Goal: Task Accomplishment & Management: Manage account settings

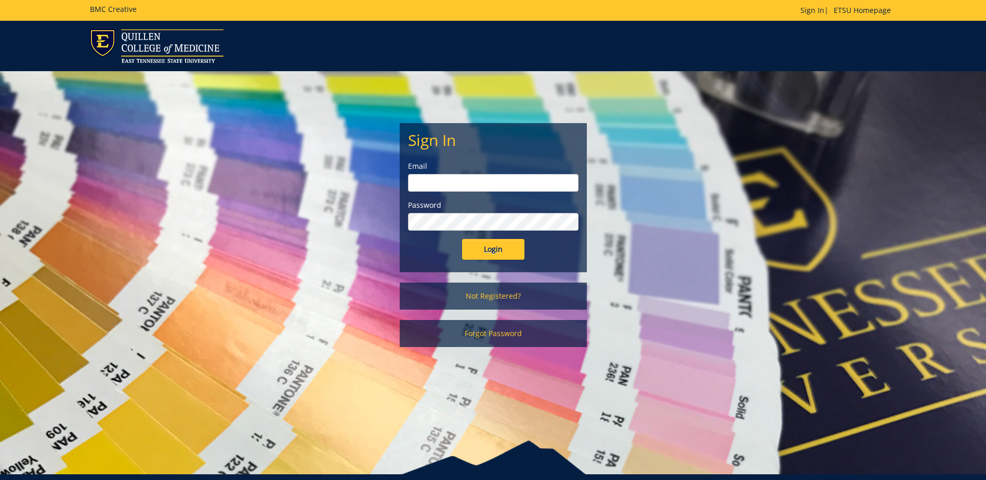
click at [503, 188] on input "email" at bounding box center [493, 183] width 171 height 18
type input "mould@etsu.edu"
click at [462, 239] on input "Login" at bounding box center [493, 249] width 62 height 21
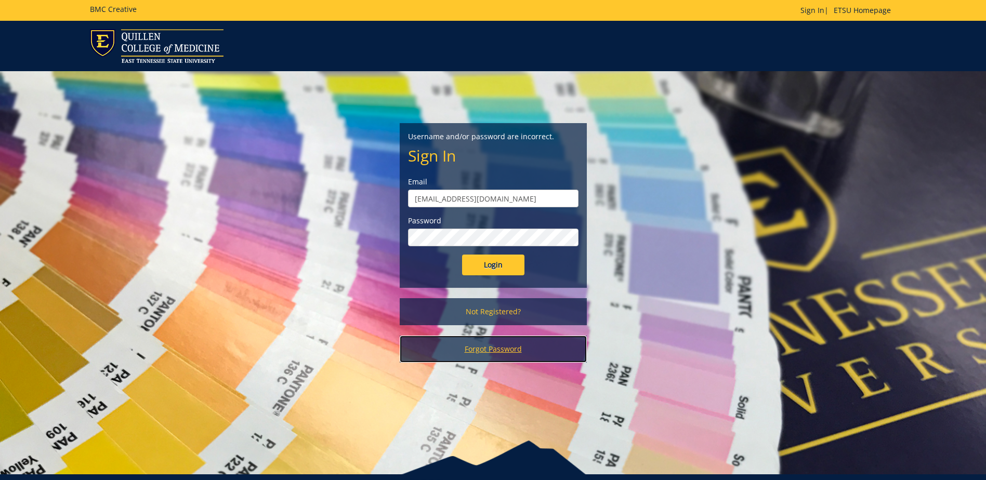
click at [504, 343] on link "Forgot Password" at bounding box center [493, 349] width 187 height 27
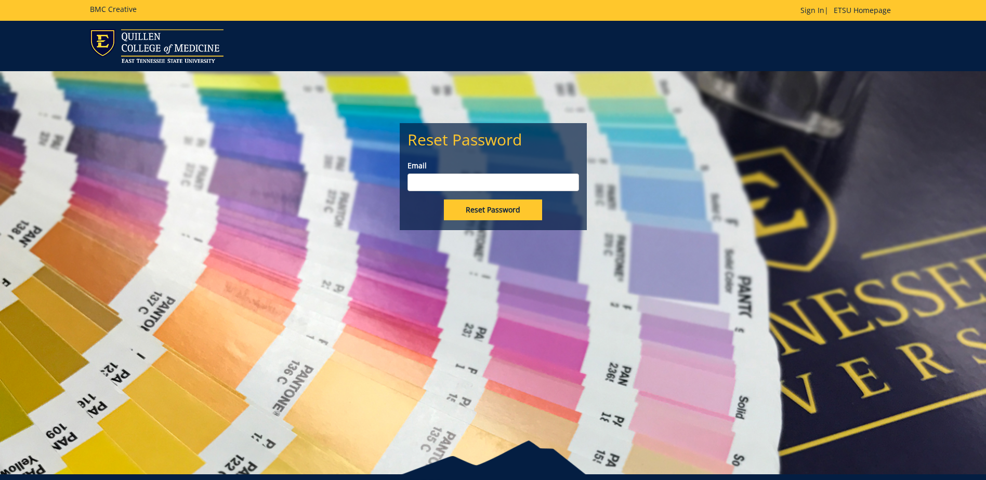
click at [469, 179] on input "Email" at bounding box center [494, 183] width 172 height 18
type input "mould@etsu.edu"
click at [478, 223] on div "Reset Password Email mould@etsu.edu Reset Password" at bounding box center [493, 176] width 187 height 107
click at [481, 212] on input "Reset Password" at bounding box center [493, 210] width 98 height 21
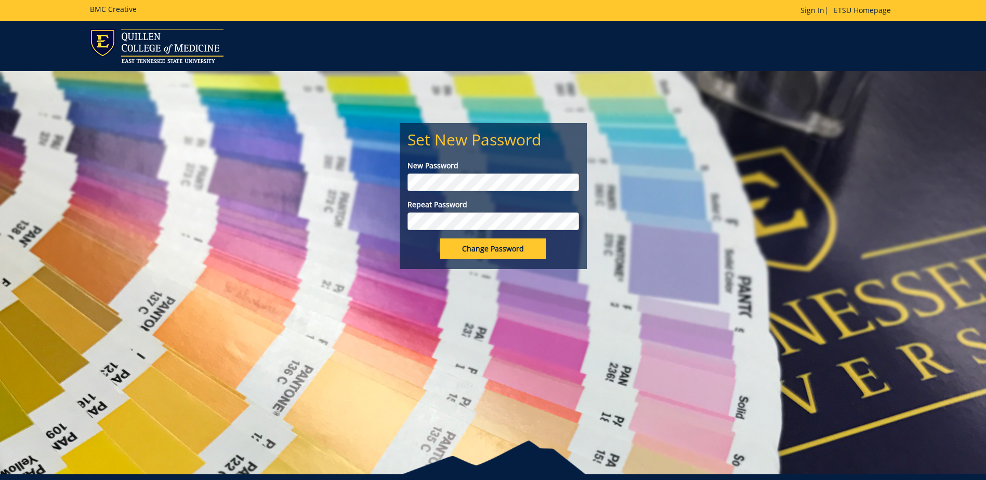
click at [440, 239] on input "Change Password" at bounding box center [493, 249] width 106 height 21
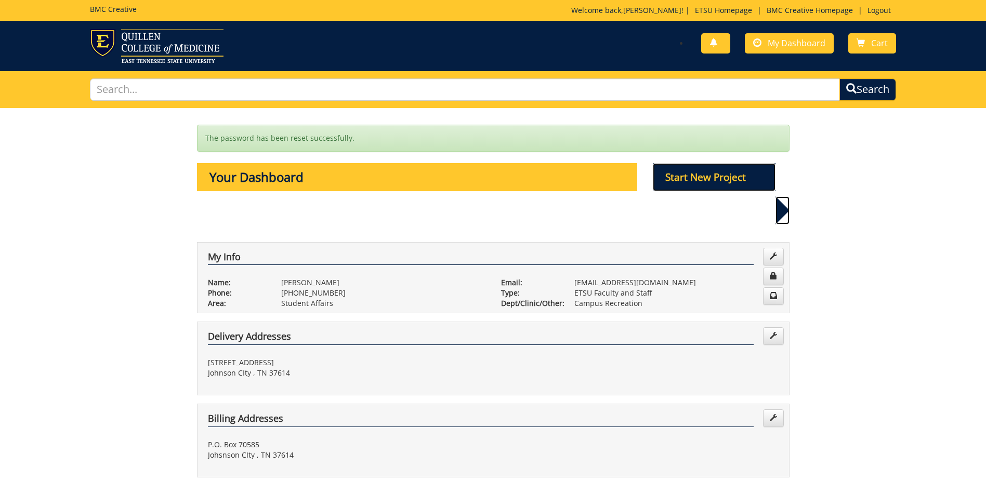
click at [748, 171] on p "Start New Project" at bounding box center [714, 177] width 123 height 28
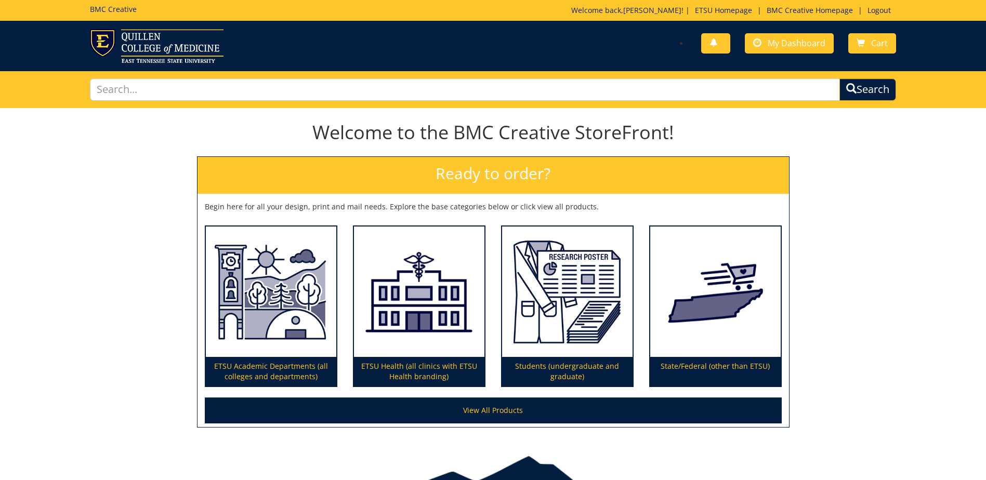
scroll to position [52, 0]
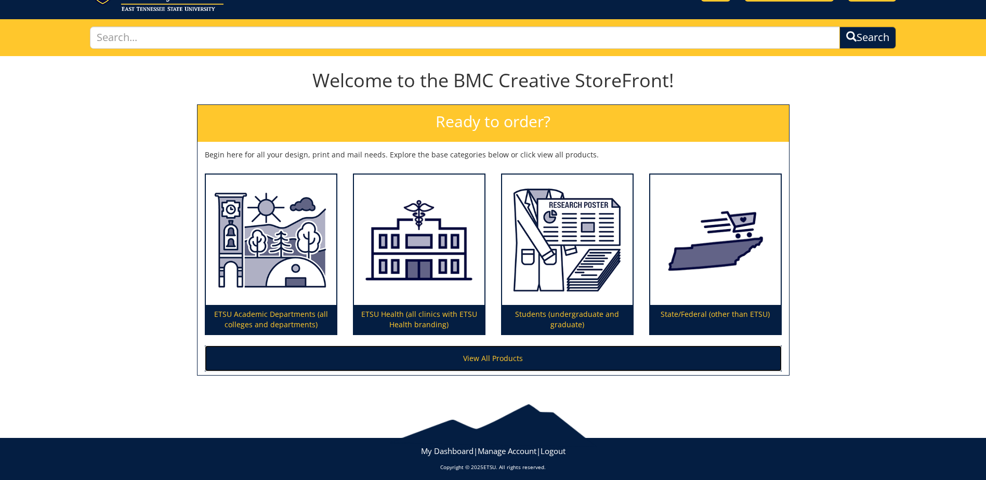
click at [499, 364] on link "View All Products" at bounding box center [493, 359] width 577 height 26
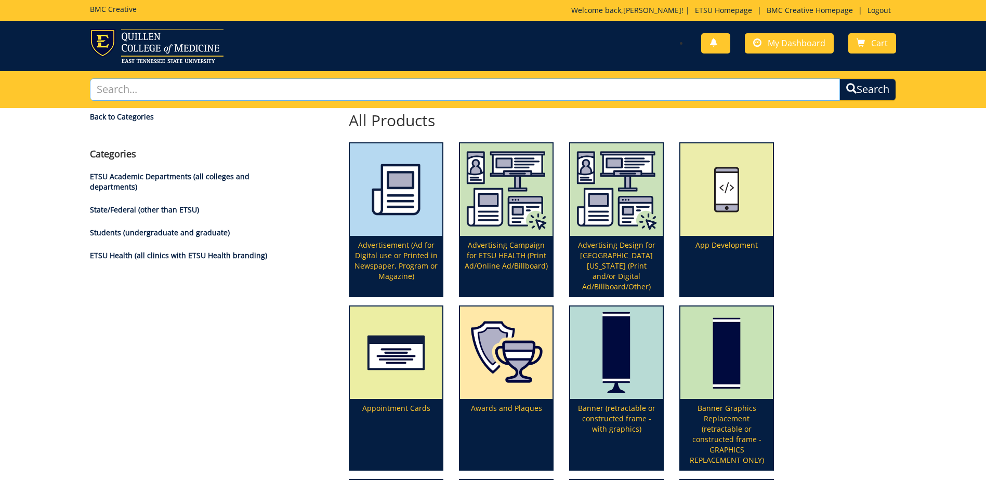
click at [188, 90] on input "text" at bounding box center [465, 90] width 750 height 22
type input "name tags"
click at [840, 79] on button "Search" at bounding box center [868, 90] width 57 height 22
